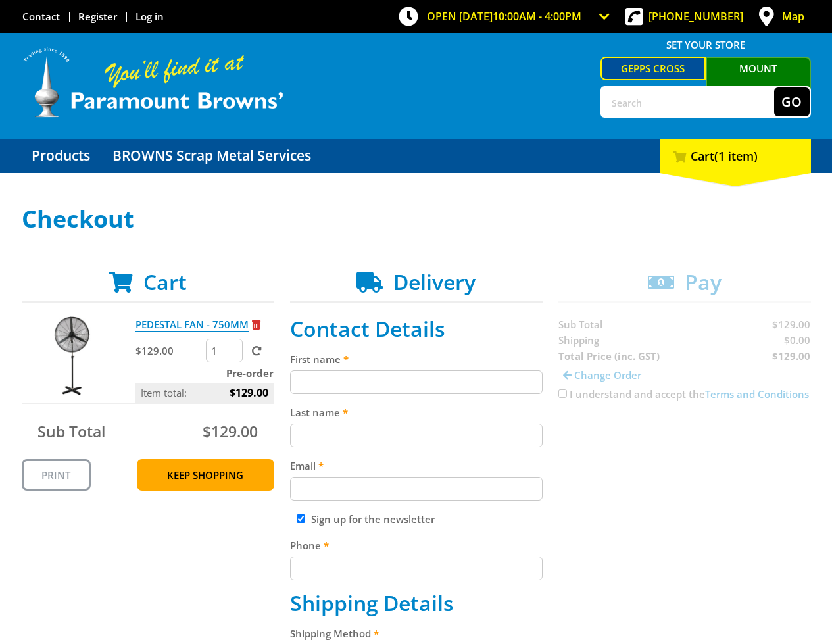
drag, startPoint x: 394, startPoint y: 364, endPoint x: 394, endPoint y: 376, distance: 12.5
click at [394, 369] on div "First name" at bounding box center [416, 372] width 252 height 43
click at [394, 376] on input "First name" at bounding box center [416, 382] width 252 height 24
paste input "[PERSON_NAME]"
type input "[PERSON_NAME]"
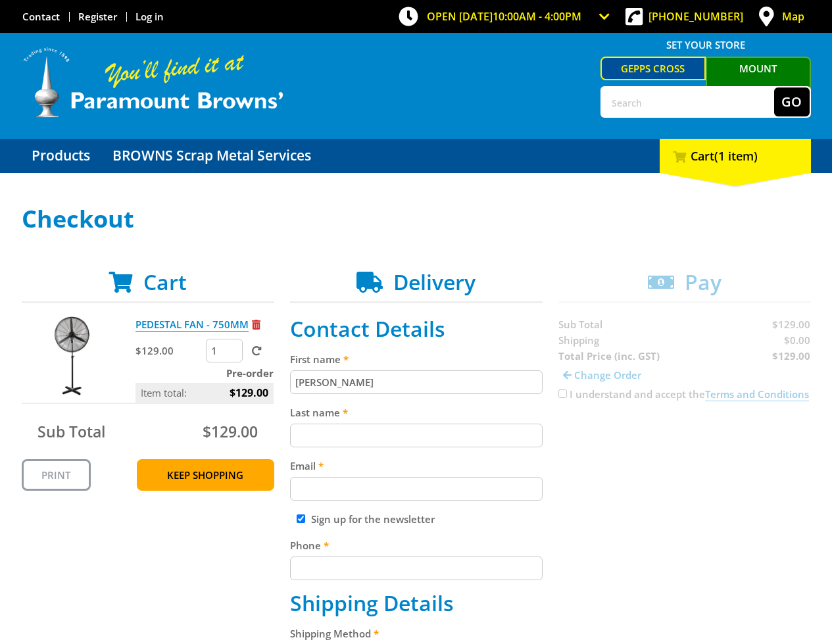
click at [328, 441] on input "Last name" at bounding box center [416, 435] width 252 height 24
paste input "[PERSON_NAME]"
type input "[PERSON_NAME]"
click at [437, 492] on input "Email" at bounding box center [416, 489] width 252 height 24
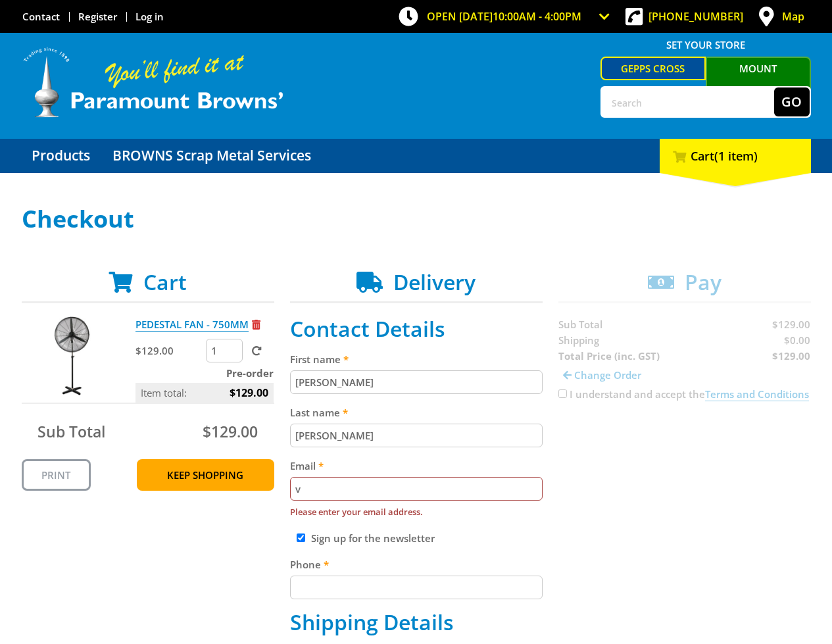
click at [494, 483] on input "v" at bounding box center [416, 489] width 252 height 24
paste input "[EMAIL_ADDRESS][DOMAIN_NAME]"
type input "[EMAIL_ADDRESS][DOMAIN_NAME]"
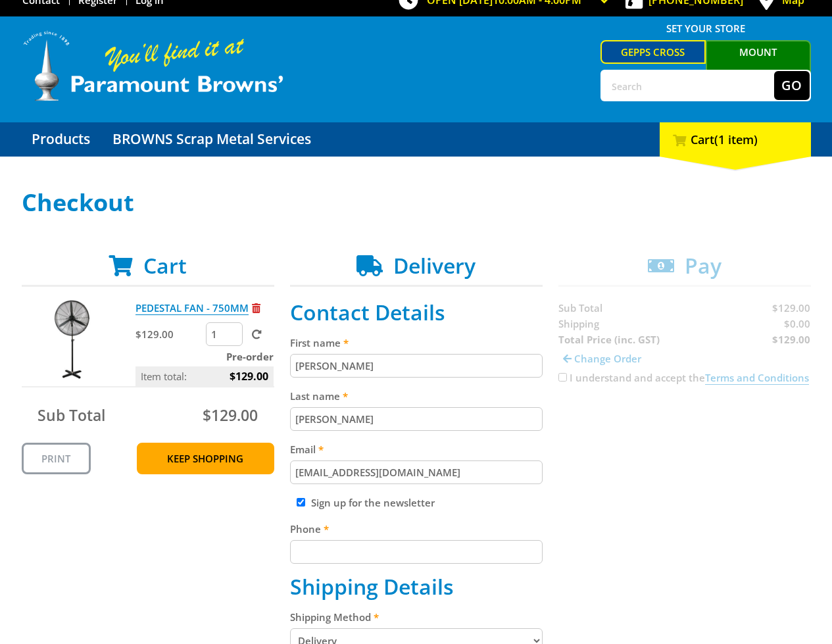
scroll to position [117, 0]
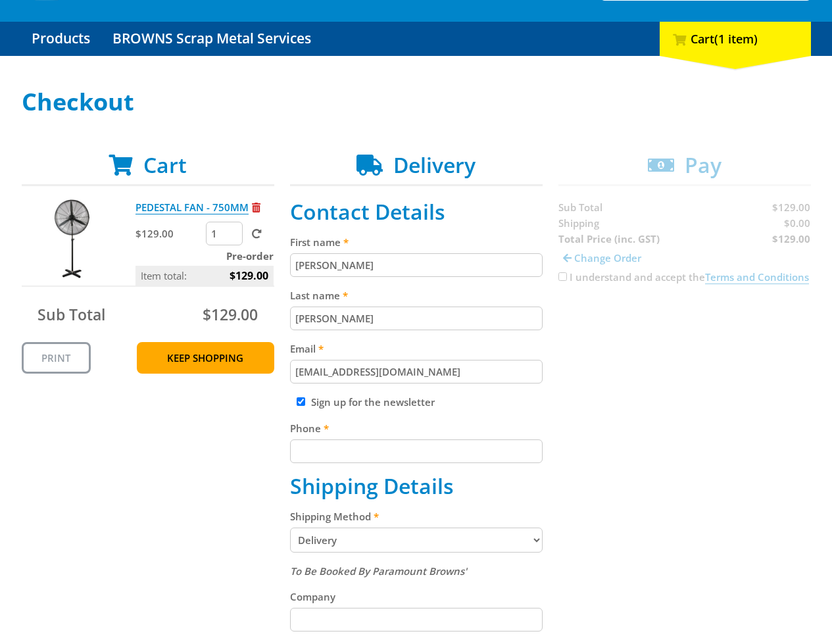
click at [652, 500] on div "Cart PEDESTAL FAN - 750MM $129.00 1 Pre-order Item total: $129.00 Sub Total $12…" at bounding box center [416, 609] width 789 height 912
click at [444, 456] on input "Phone" at bounding box center [416, 451] width 252 height 24
paste input "[PHONE_NUMBER]"
type input "[PHONE_NUMBER]"
click at [674, 449] on div "Cart PEDESTAL FAN - 750MM $129.00 1 Pre-order Item total: $129.00 Sub Total $12…" at bounding box center [416, 609] width 789 height 912
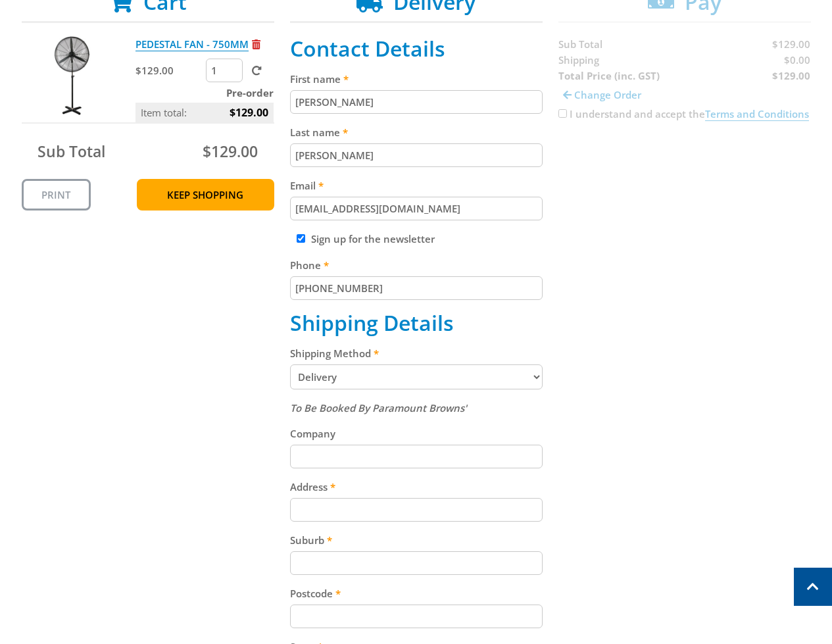
scroll to position [283, 0]
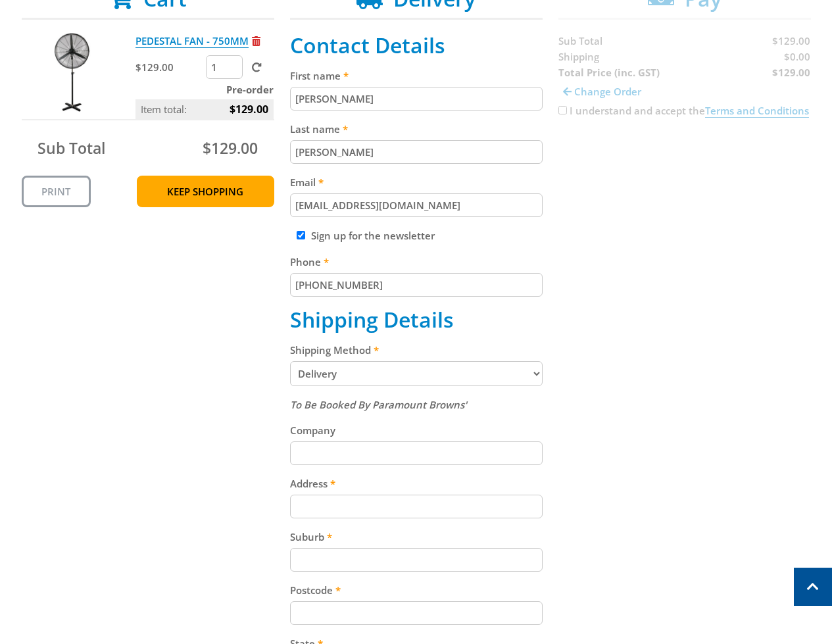
click at [419, 509] on input "Address" at bounding box center [416, 506] width 252 height 24
paste input "[STREET_ADDRESS]"
type input "[STREET_ADDRESS]"
click at [759, 466] on div "Cart PEDESTAL FAN - 750MM $129.00 1 Pre-order Item total: $129.00 Sub Total $12…" at bounding box center [416, 442] width 789 height 912
click at [279, 552] on div "Cart PEDESTAL FAN - 750MM $129.00 1 Pre-order Item total: $129.00 Sub Total $12…" at bounding box center [416, 442] width 789 height 912
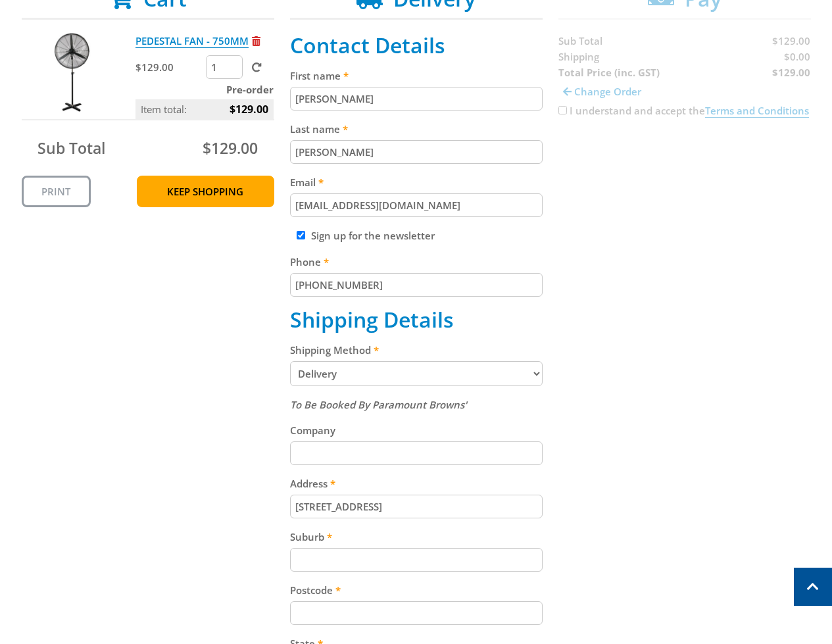
click at [308, 546] on div "Suburb" at bounding box center [416, 550] width 252 height 43
click at [494, 544] on div "Suburb" at bounding box center [416, 550] width 252 height 43
click at [481, 557] on input "Suburb" at bounding box center [416, 560] width 252 height 24
paste input "Gepps Cross"
type input "Gepps Cross"
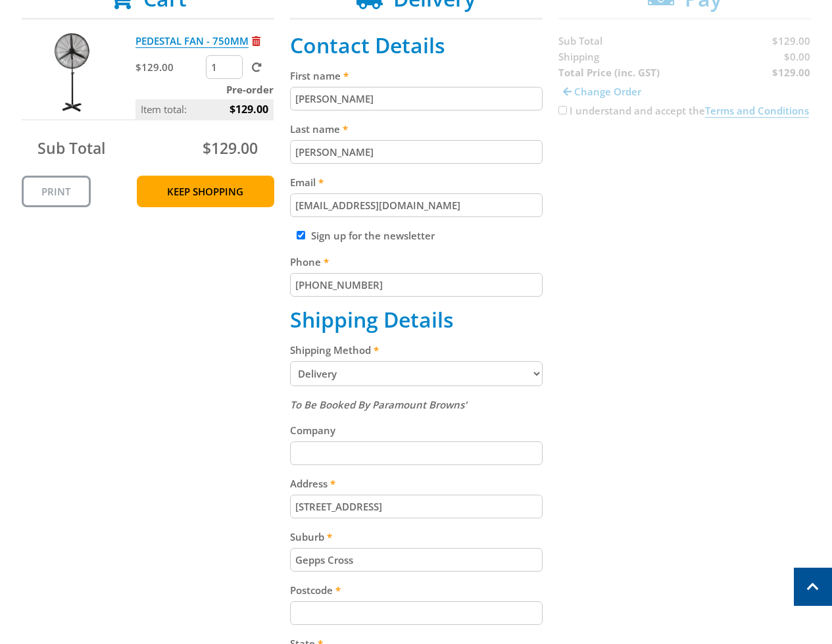
click at [677, 496] on div "Cart PEDESTAL FAN - 750MM $129.00 1 Pre-order Item total: $129.00 Sub Total $12…" at bounding box center [416, 442] width 789 height 912
click at [344, 617] on input "Postcode" at bounding box center [416, 613] width 252 height 24
paste input "5094"
type input "5094"
drag, startPoint x: 663, startPoint y: 504, endPoint x: 602, endPoint y: 418, distance: 105.1
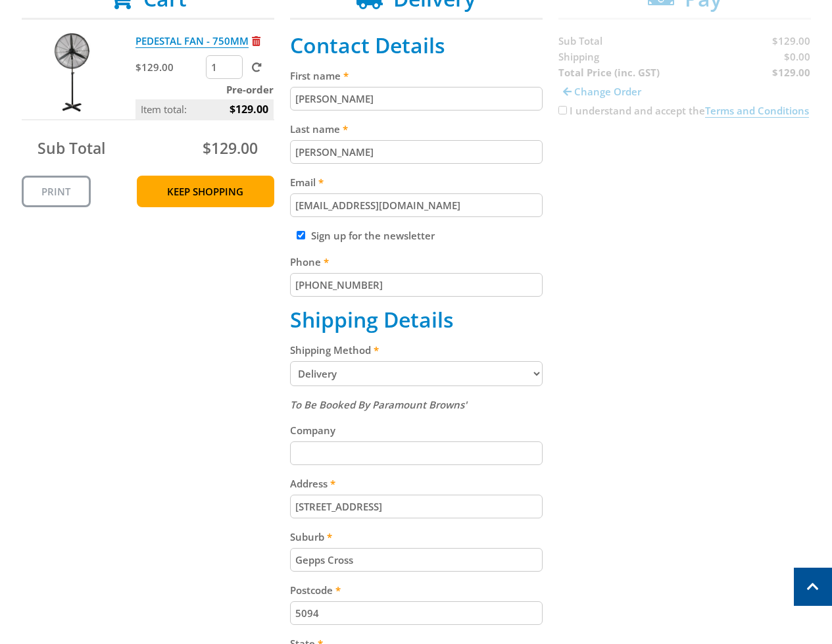
click at [666, 497] on div "Cart PEDESTAL FAN - 750MM $129.00 1 Pre-order Item total: $129.00 Sub Total $12…" at bounding box center [416, 442] width 789 height 912
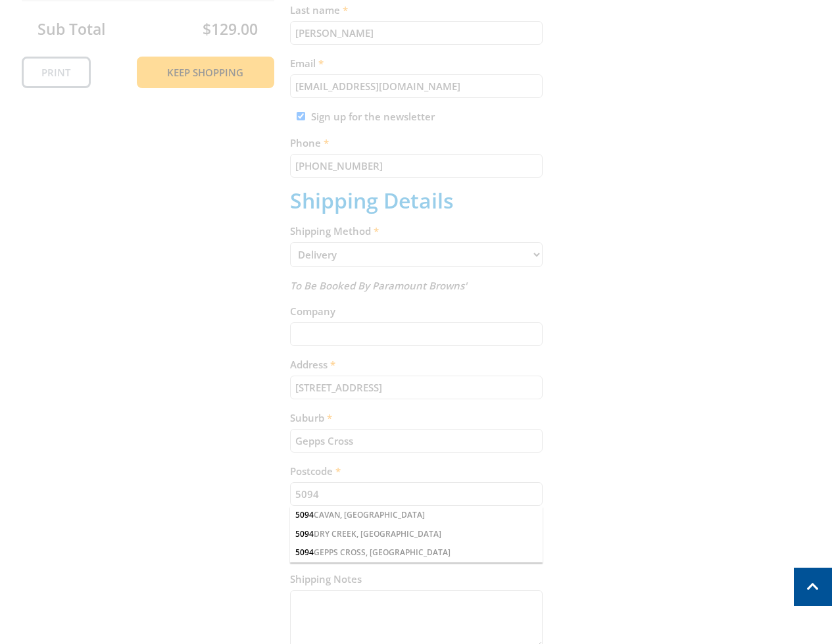
scroll to position [465, 0]
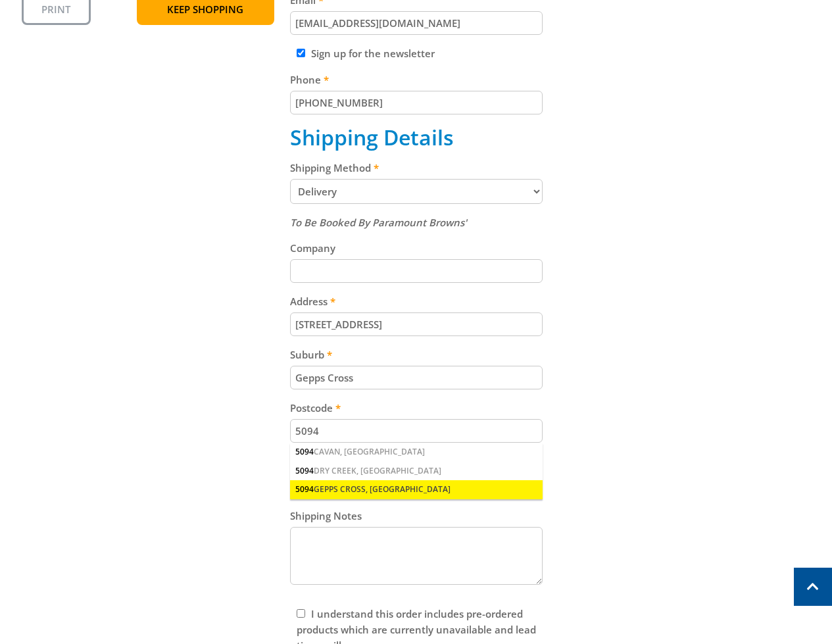
click at [365, 486] on div "5094 GEPPS CROSS, [GEOGRAPHIC_DATA]" at bounding box center [416, 489] width 252 height 18
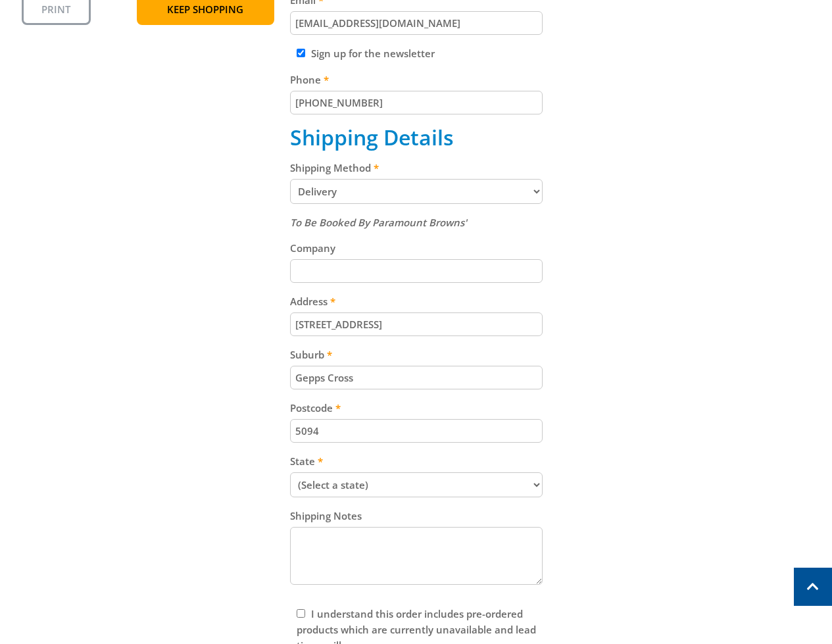
click at [626, 437] on div "Cart PEDESTAL FAN - 750MM $129.00 1 Pre-order Item total: $129.00 Sub Total $12…" at bounding box center [416, 260] width 789 height 912
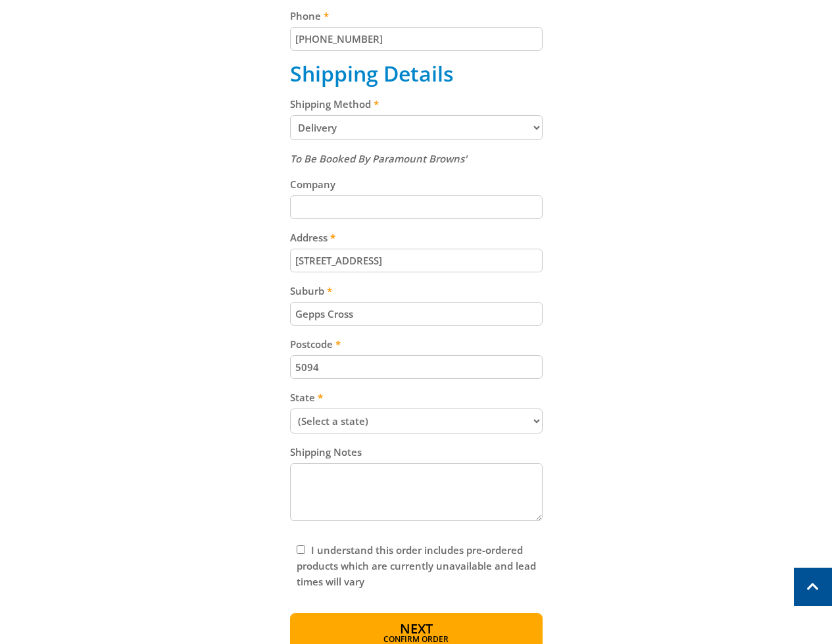
scroll to position [556, 0]
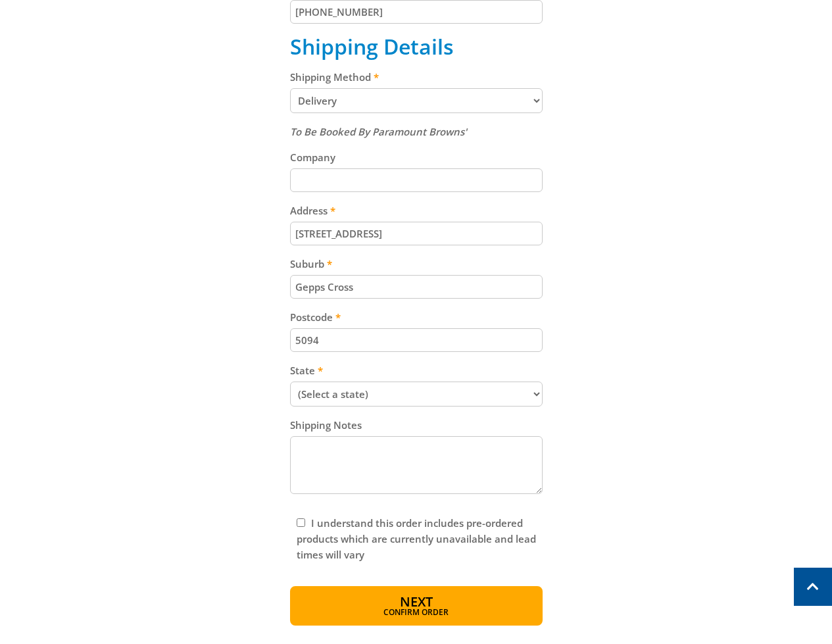
click at [452, 605] on button "Next Confirm order" at bounding box center [416, 605] width 252 height 39
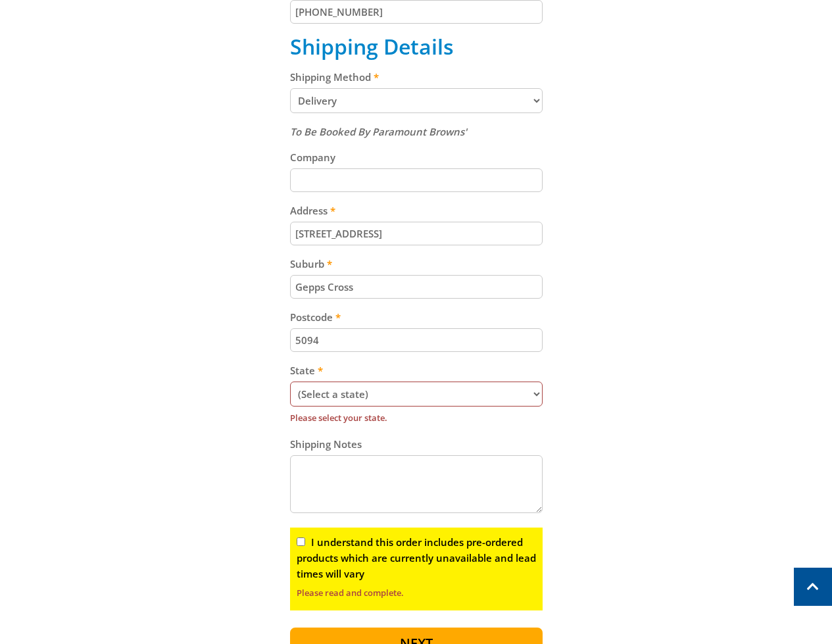
click at [476, 397] on select "(Select a state) [GEOGRAPHIC_DATA] [GEOGRAPHIC_DATA] [GEOGRAPHIC_DATA] [GEOGRAP…" at bounding box center [416, 393] width 252 height 25
click at [290, 381] on select "(Select a state) [GEOGRAPHIC_DATA] [GEOGRAPHIC_DATA] [GEOGRAPHIC_DATA] [GEOGRAP…" at bounding box center [416, 393] width 252 height 25
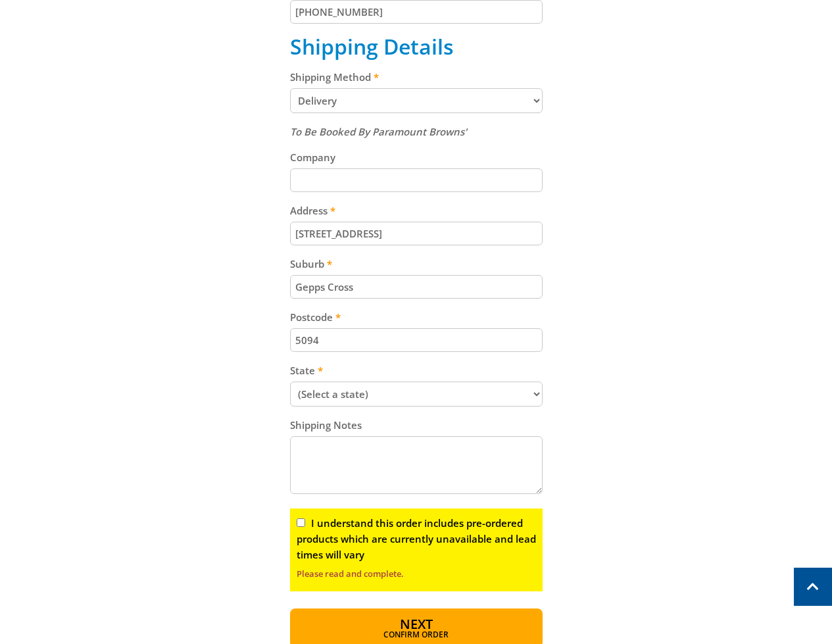
click at [415, 396] on select "(Select a state) [GEOGRAPHIC_DATA] [GEOGRAPHIC_DATA] [GEOGRAPHIC_DATA] [GEOGRAP…" at bounding box center [416, 393] width 252 height 25
select select "SA"
click at [290, 381] on select "(Select a state) [GEOGRAPHIC_DATA] [GEOGRAPHIC_DATA] [GEOGRAPHIC_DATA] [GEOGRAP…" at bounding box center [416, 393] width 252 height 25
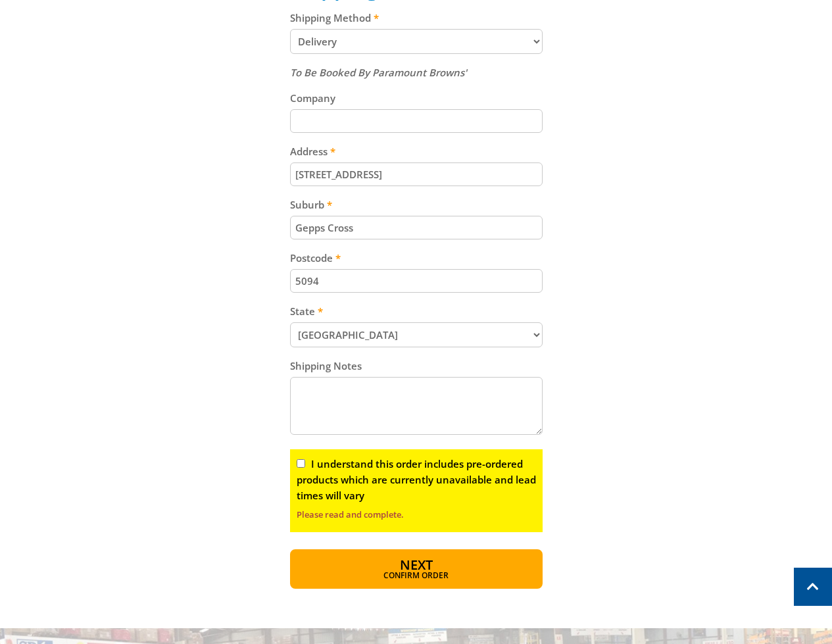
scroll to position [745, 0]
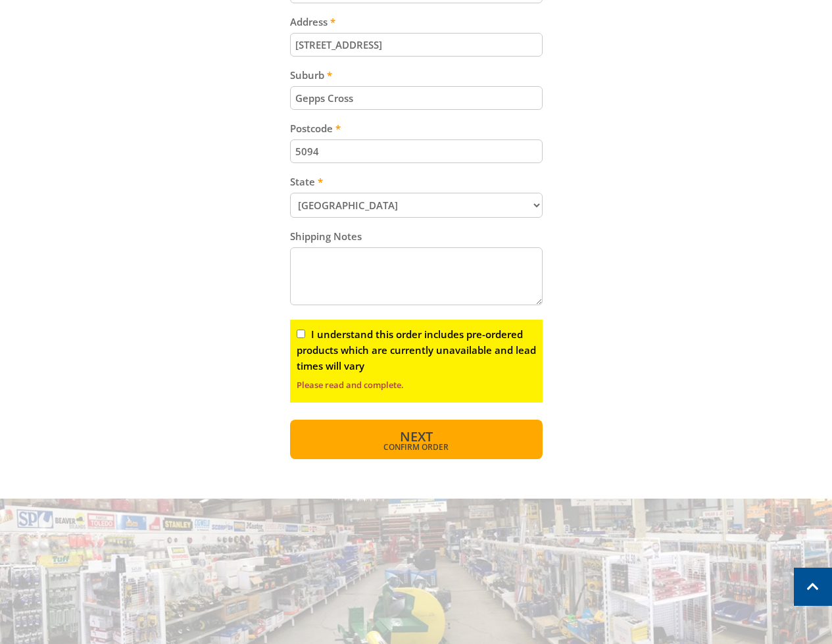
click at [467, 436] on button "Next Confirm order" at bounding box center [416, 438] width 252 height 39
click at [344, 337] on label "I understand this order includes pre-ordered products which are currently unava…" at bounding box center [415, 349] width 239 height 45
click at [305, 337] on input "I understand this order includes pre-ordered products which are currently unava…" at bounding box center [300, 333] width 9 height 9
checkbox input "true"
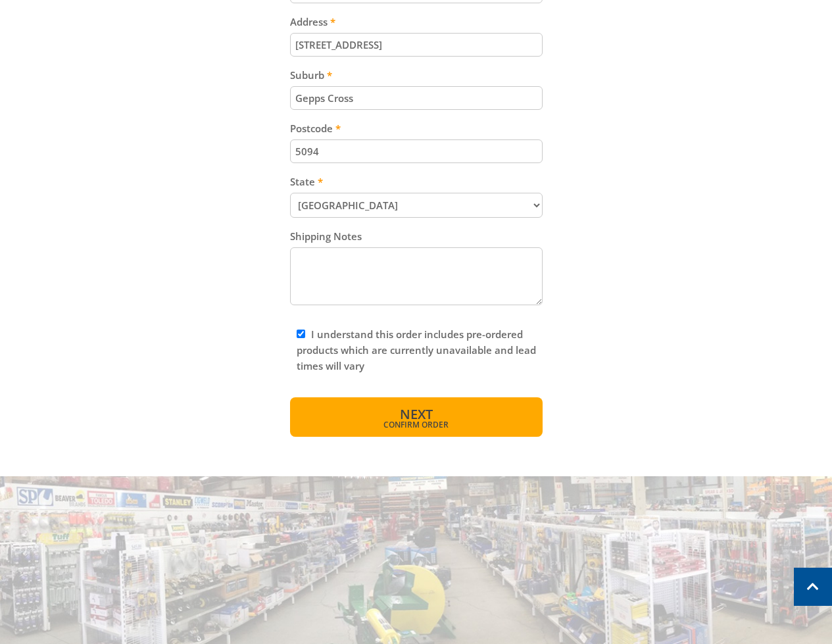
click at [404, 408] on span "Next" at bounding box center [416, 414] width 33 height 18
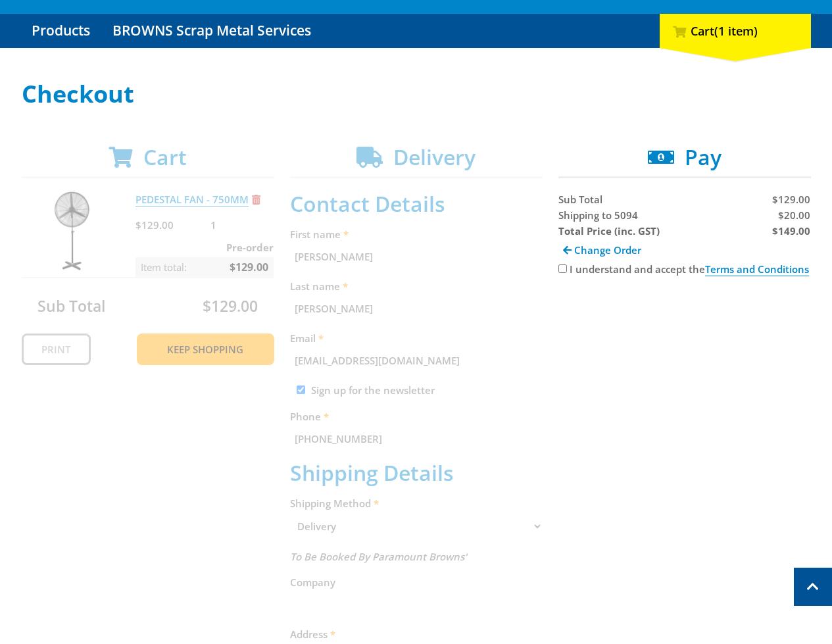
scroll to position [120, 0]
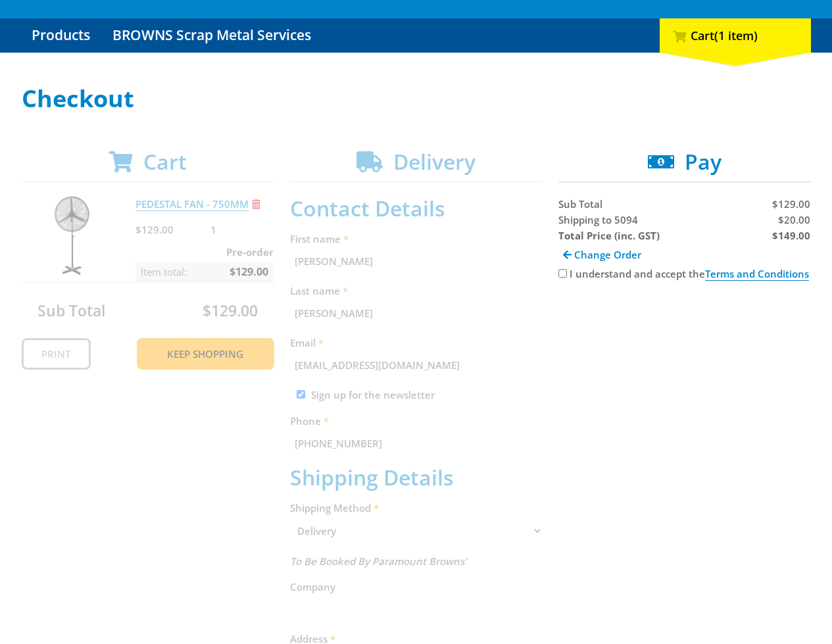
click at [580, 220] on span "Shipping to 5094" at bounding box center [598, 219] width 80 height 13
copy span "Shipping"
drag, startPoint x: 658, startPoint y: 432, endPoint x: 701, endPoint y: 430, distance: 43.4
click at [659, 432] on div "Cart PEDESTAL FAN - 750MM $129.00 1 Pre-order Item total: $129.00 Sub Total $12…" at bounding box center [416, 597] width 789 height 897
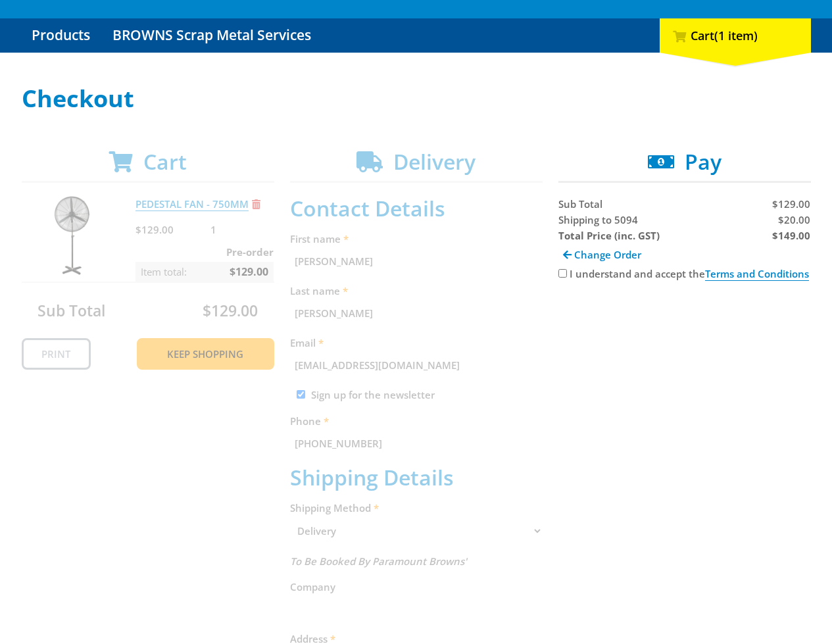
click at [744, 390] on div "Cart PEDESTAL FAN - 750MM $129.00 1 Pre-order Item total: $129.00 Sub Total $12…" at bounding box center [416, 597] width 789 height 897
click at [796, 222] on span "$20.00" at bounding box center [794, 219] width 32 height 13
copy span "20.00"
click at [706, 498] on div "Cart PEDESTAL FAN - 750MM $129.00 1 Pre-order Item total: $129.00 Sub Total $12…" at bounding box center [416, 597] width 789 height 897
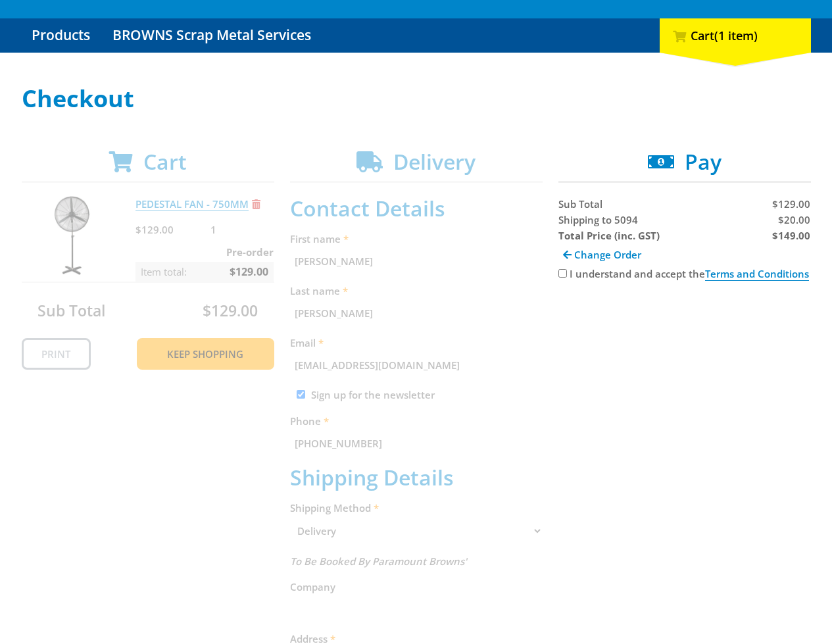
click at [690, 491] on div "Cart PEDESTAL FAN - 750MM $129.00 1 Pre-order Item total: $129.00 Sub Total $12…" at bounding box center [416, 597] width 789 height 897
click at [789, 239] on strong "$149.00" at bounding box center [791, 235] width 38 height 13
copy strong "149.00"
click at [660, 413] on div "Cart PEDESTAL FAN - 750MM $129.00 1 Pre-order Item total: $129.00 Sub Total $12…" at bounding box center [416, 597] width 789 height 897
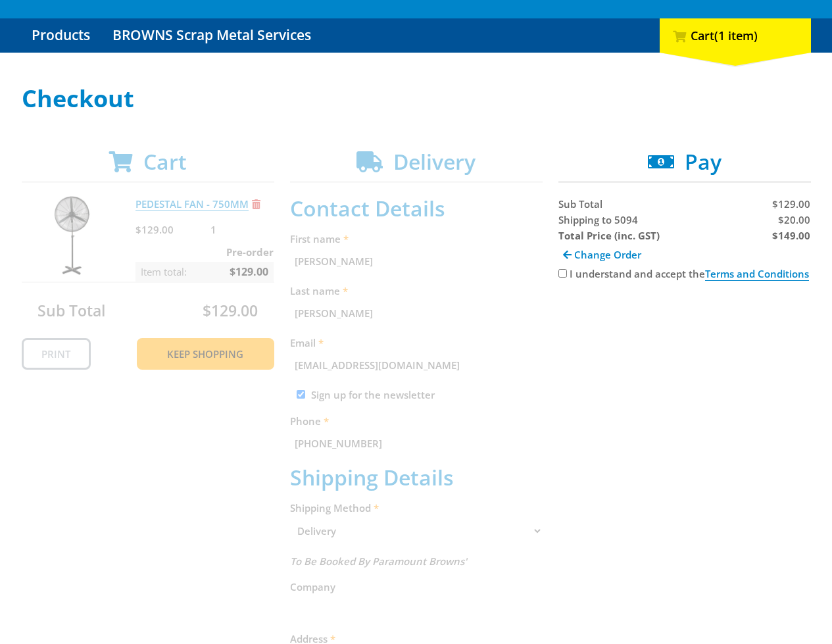
click at [678, 517] on div "Cart PEDESTAL FAN - 750MM $129.00 1 Pre-order Item total: $129.00 Sub Total $12…" at bounding box center [416, 597] width 789 height 897
click at [741, 496] on div "Cart PEDESTAL FAN - 750MM $129.00 1 Pre-order Item total: $129.00 Sub Total $12…" at bounding box center [416, 597] width 789 height 897
click at [645, 402] on div "Cart PEDESTAL FAN - 750MM $129.00 1 Pre-order Item total: $129.00 Sub Total $12…" at bounding box center [416, 597] width 789 height 897
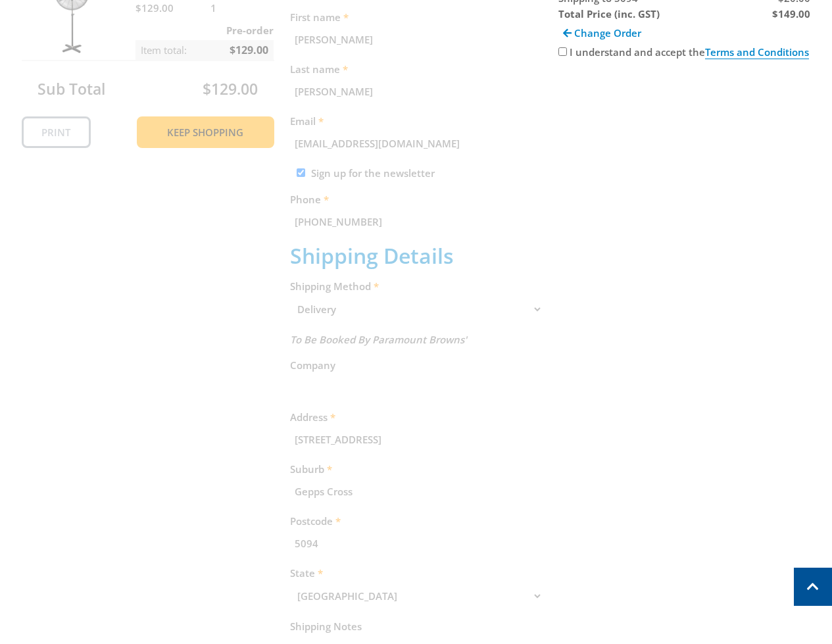
scroll to position [92, 0]
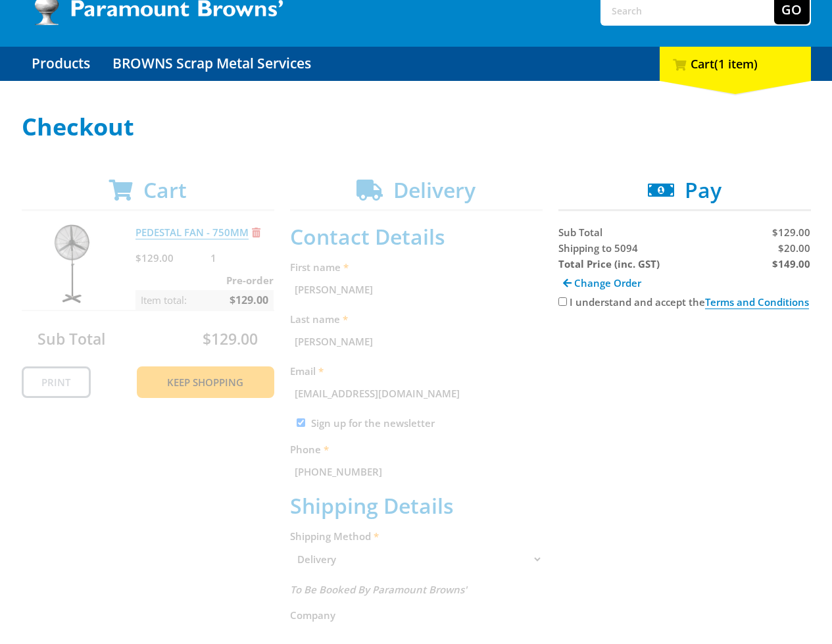
click at [709, 425] on div "Cart PEDESTAL FAN - 750MM $129.00 1 Pre-order Item total: $129.00 Sub Total $12…" at bounding box center [416, 625] width 789 height 897
